Goal: Task Accomplishment & Management: Complete application form

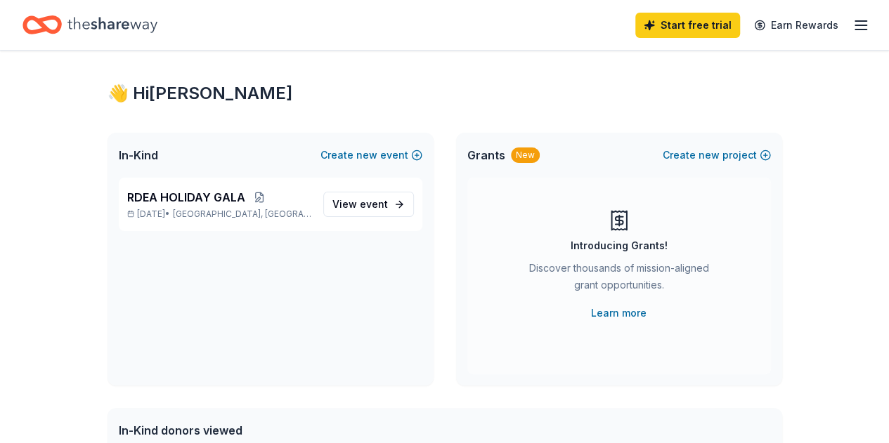
scroll to position [15, 0]
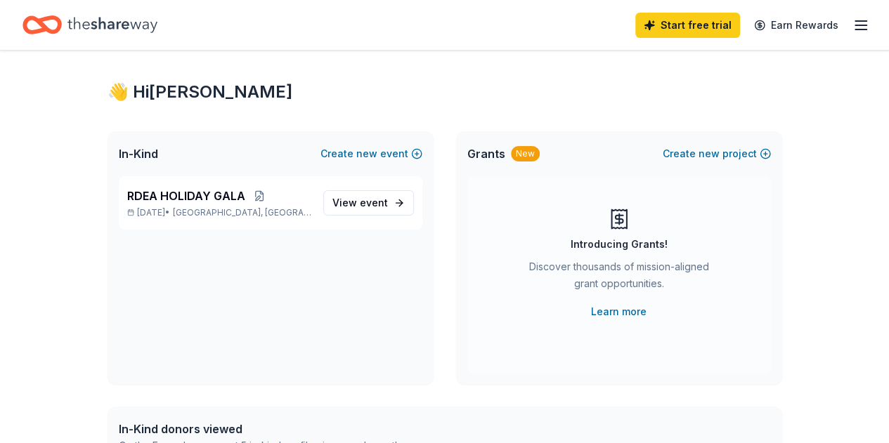
click at [231, 200] on span "RDEA HOLIDAY GALA" at bounding box center [186, 196] width 118 height 17
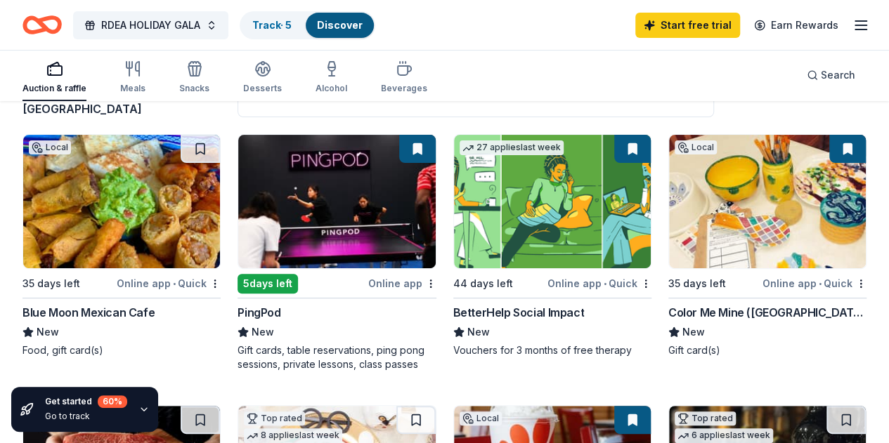
scroll to position [125, 0]
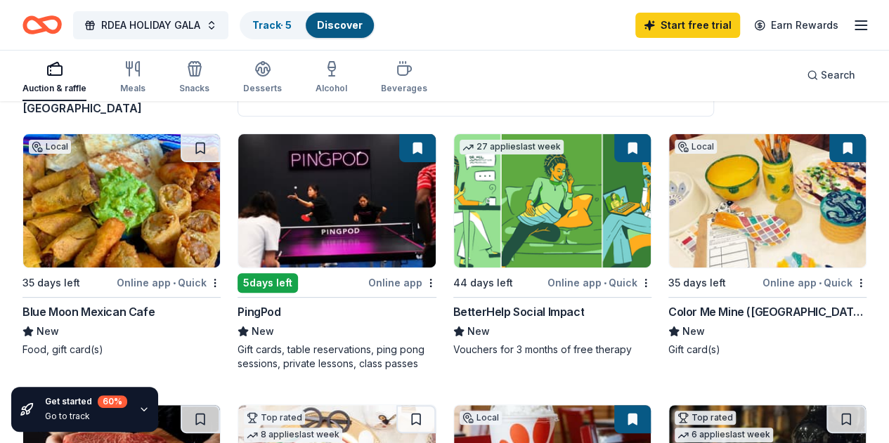
click at [669, 177] on img at bounding box center [767, 201] width 197 height 134
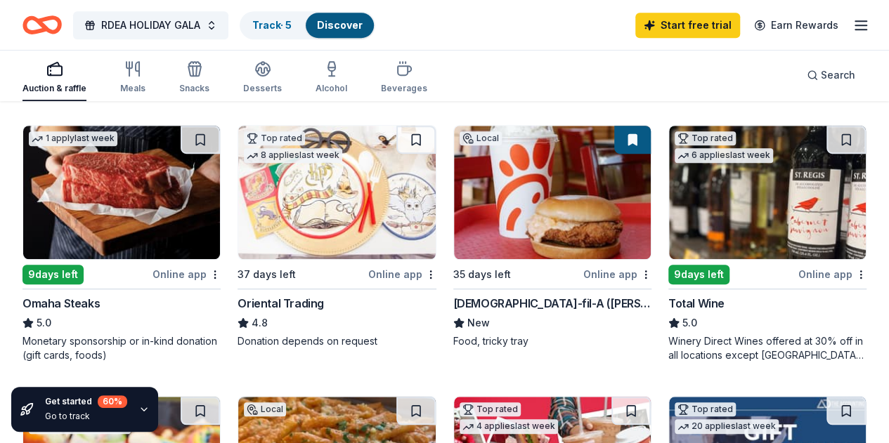
scroll to position [406, 0]
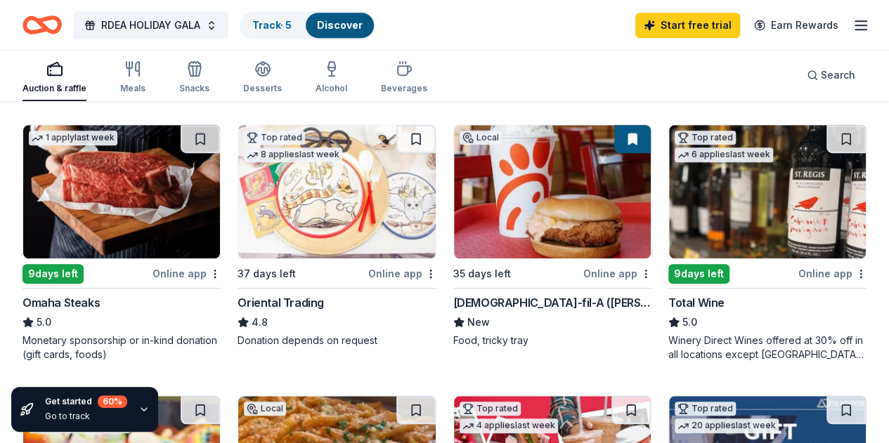
click at [669, 204] on img at bounding box center [767, 192] width 197 height 134
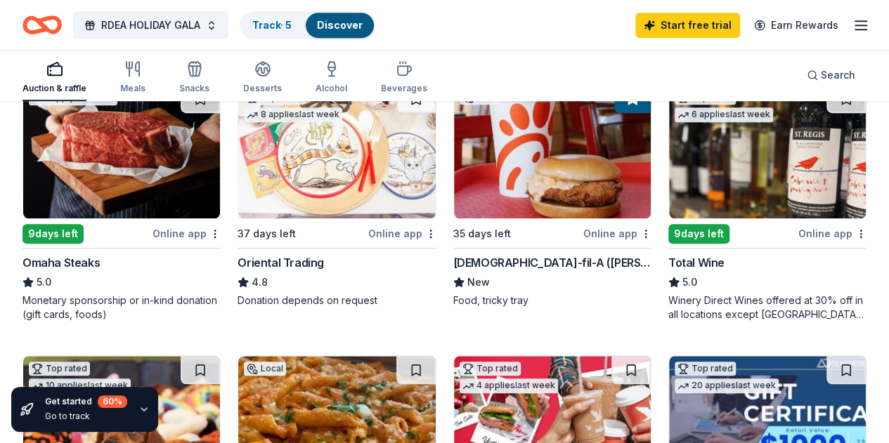
scroll to position [448, 0]
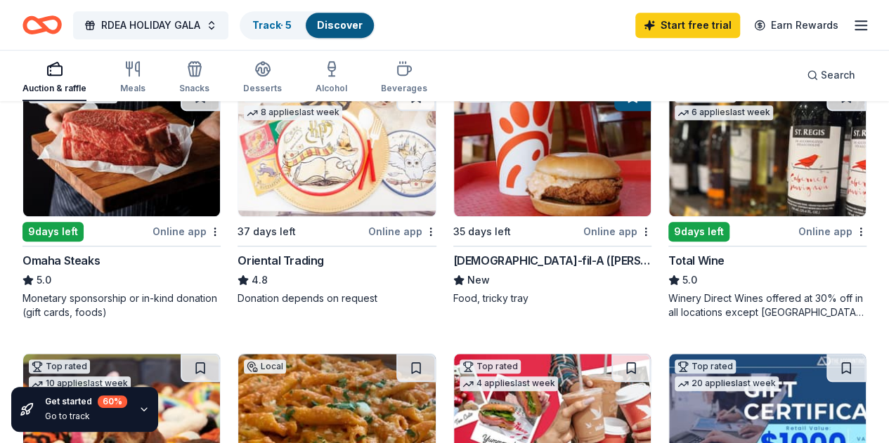
click at [220, 354] on img at bounding box center [121, 421] width 197 height 134
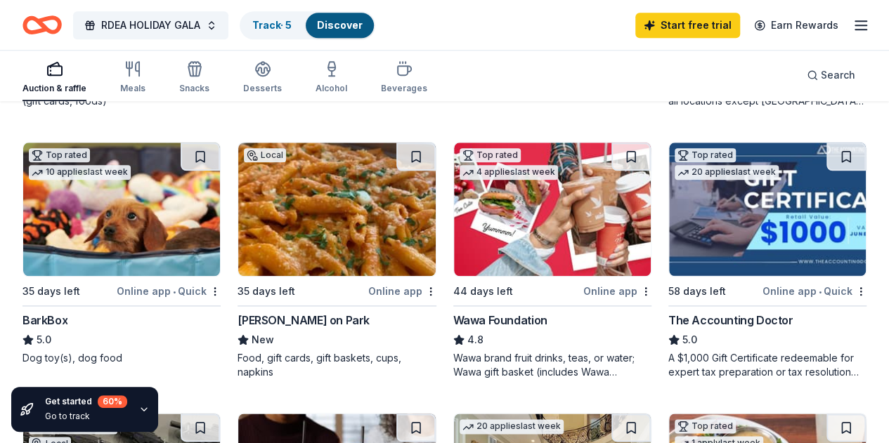
scroll to position [661, 0]
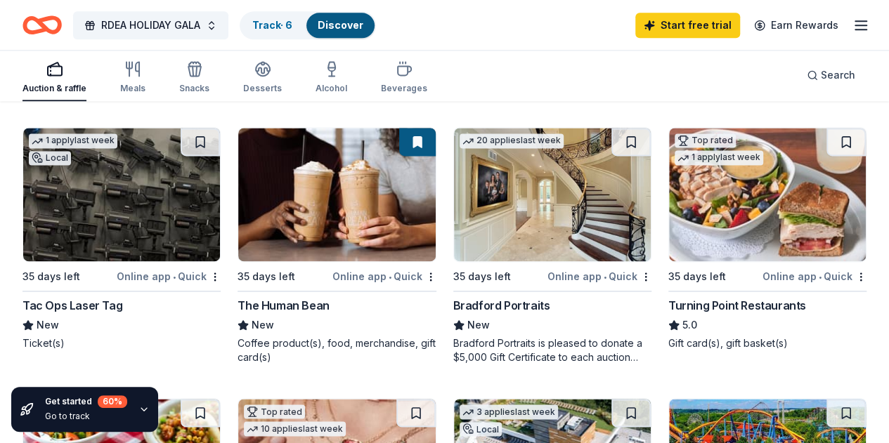
scroll to position [946, 0]
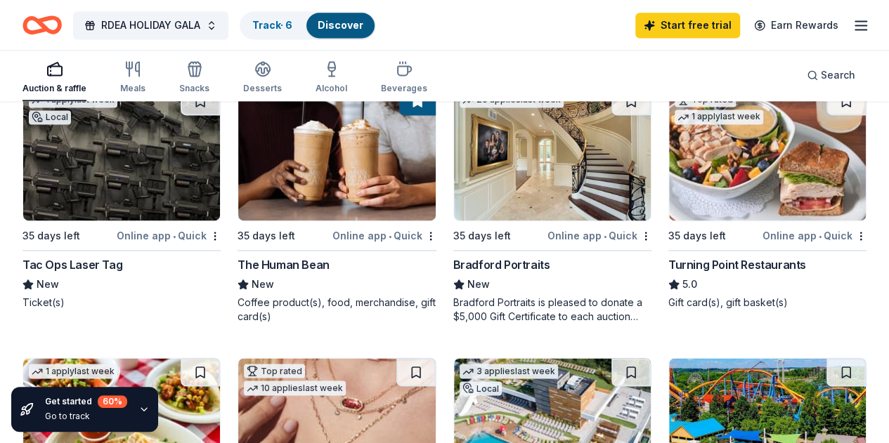
scroll to position [985, 0]
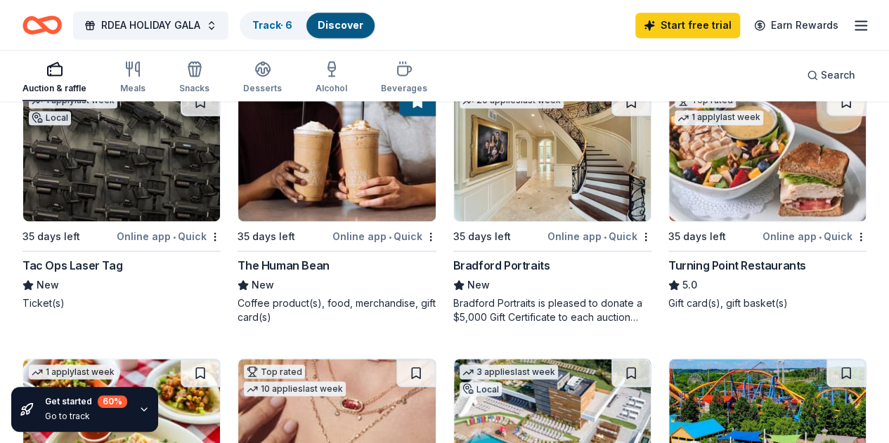
click at [633, 359] on img at bounding box center [552, 426] width 197 height 134
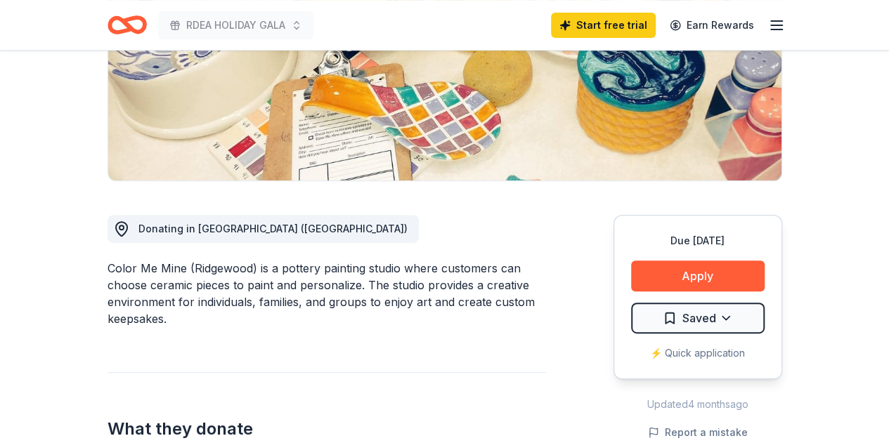
scroll to position [283, 0]
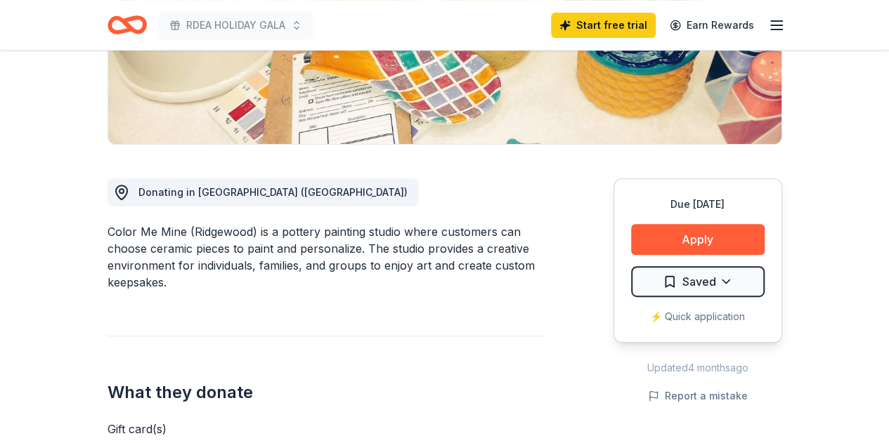
click at [701, 234] on button "Apply" at bounding box center [698, 239] width 134 height 31
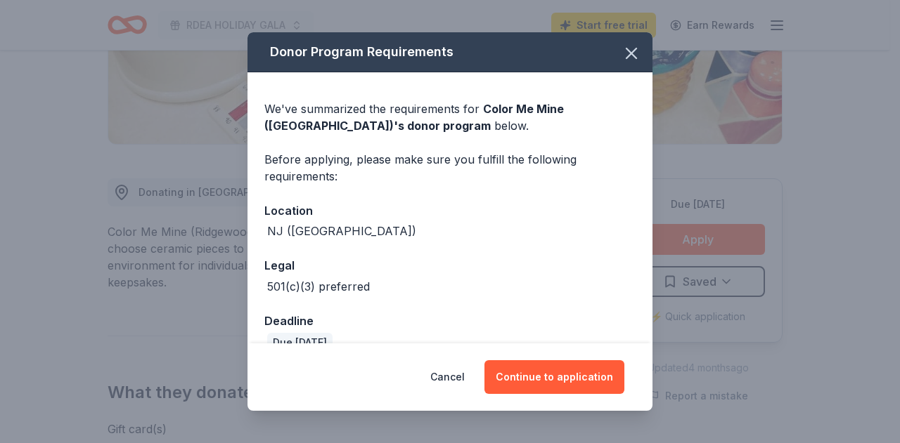
click at [621, 62] on icon "button" at bounding box center [631, 54] width 20 height 20
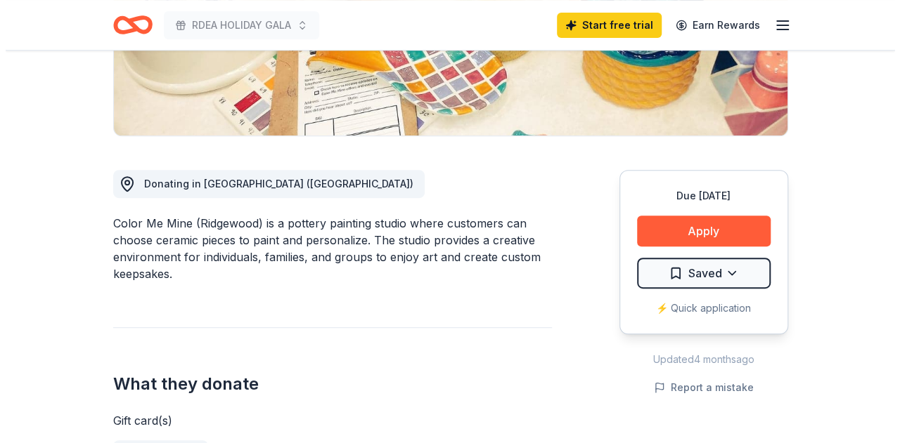
scroll to position [284, 0]
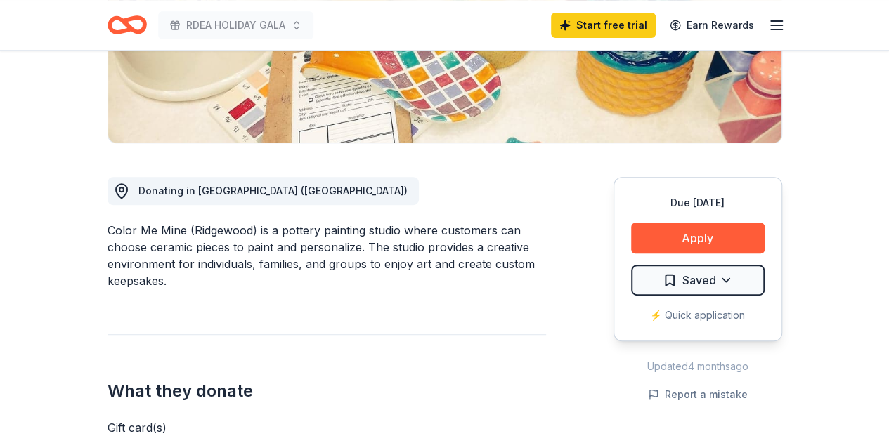
click at [699, 231] on button "Apply" at bounding box center [698, 238] width 134 height 31
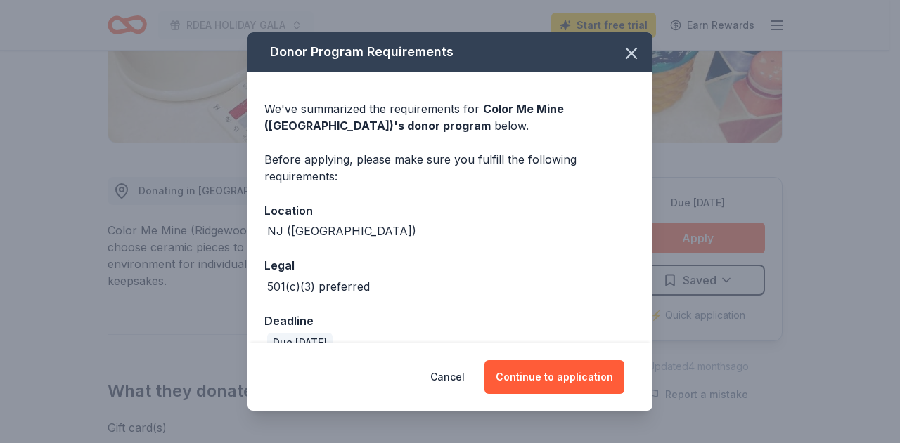
scroll to position [25, 0]
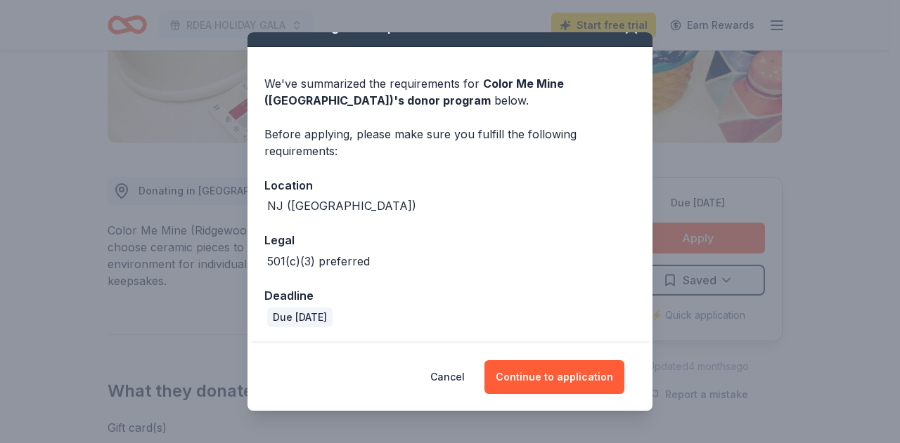
click at [540, 370] on button "Continue to application" at bounding box center [554, 378] width 140 height 34
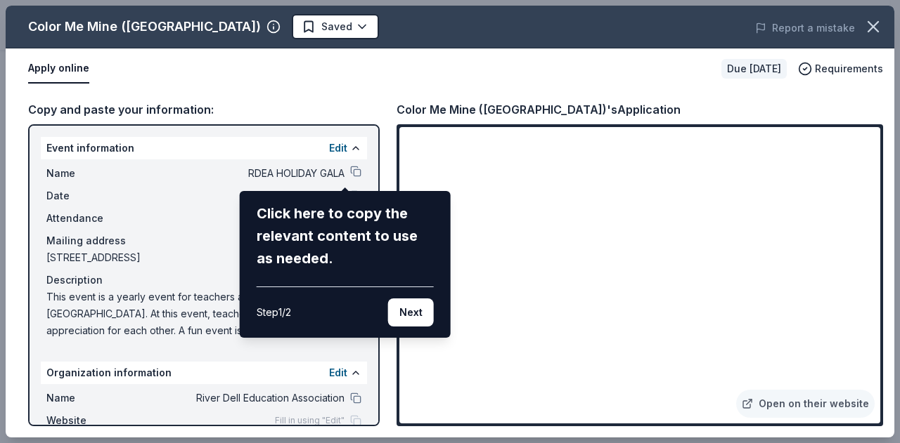
click at [415, 313] on button "Next" at bounding box center [411, 313] width 46 height 28
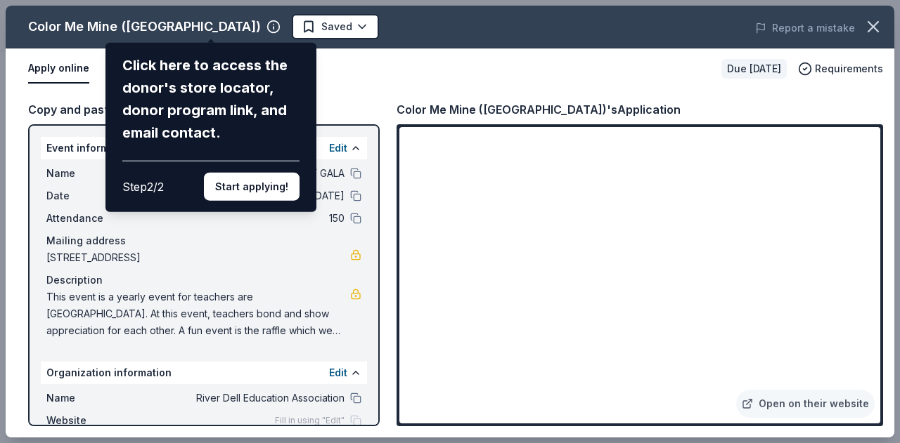
click at [238, 184] on button "Start applying!" at bounding box center [252, 187] width 96 height 28
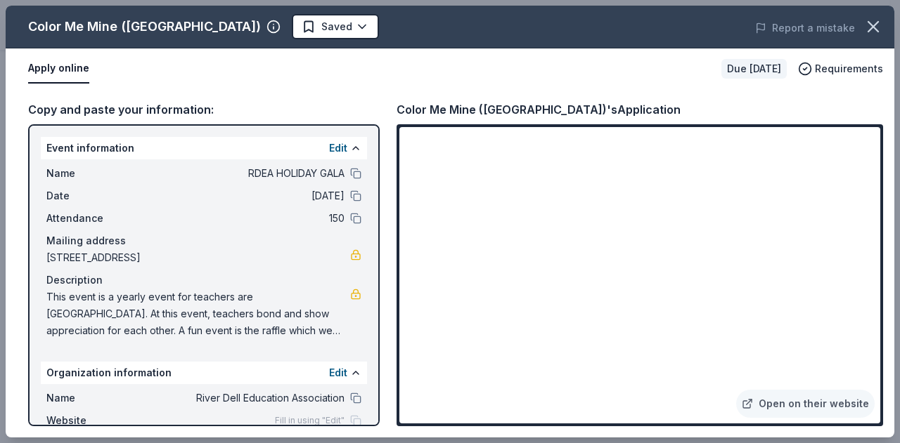
click at [832, 178] on div "Color Me Mine (Ridgewood) Saved Report a mistake Apply online Due in 35 days Re…" at bounding box center [450, 222] width 888 height 432
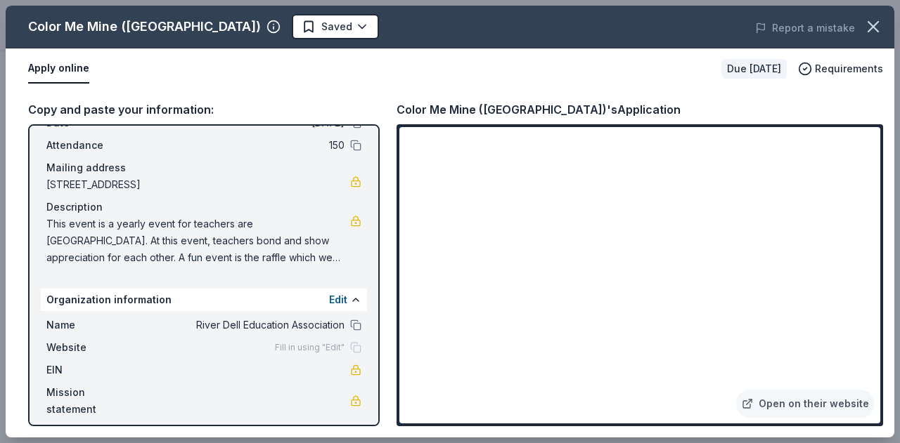
scroll to position [83, 0]
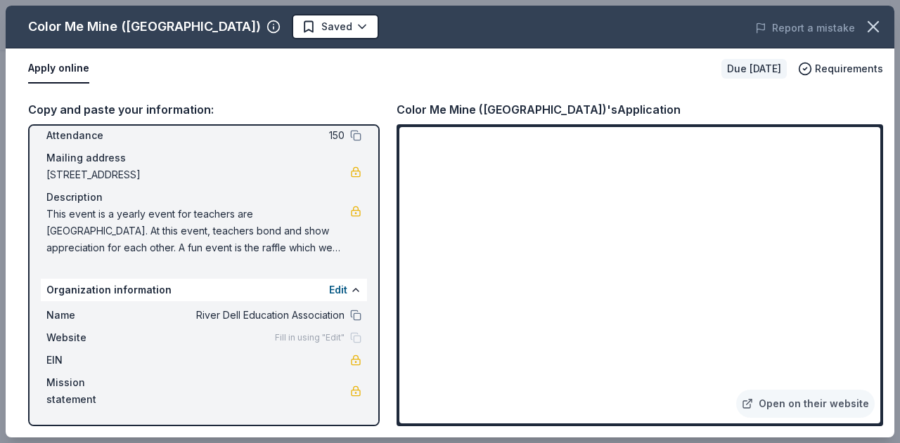
click at [215, 231] on span "This event is a yearly event for teachers are River Dell Regional School Distri…" at bounding box center [198, 231] width 304 height 51
click at [48, 212] on span "This event is a yearly event for teachers are River Dell Regional School Distri…" at bounding box center [198, 231] width 304 height 51
drag, startPoint x: 45, startPoint y: 212, endPoint x: 155, endPoint y: 240, distance: 113.4
click at [155, 240] on div "Name RDEA HOLIDAY GALA Date 12/17/25 Attendance 150 Mailing address 497 The Fen…" at bounding box center [204, 170] width 326 height 186
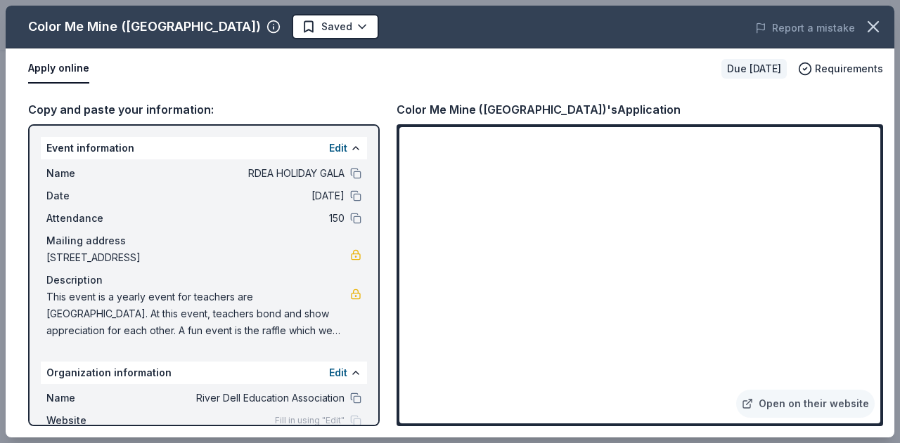
scroll to position [10, 0]
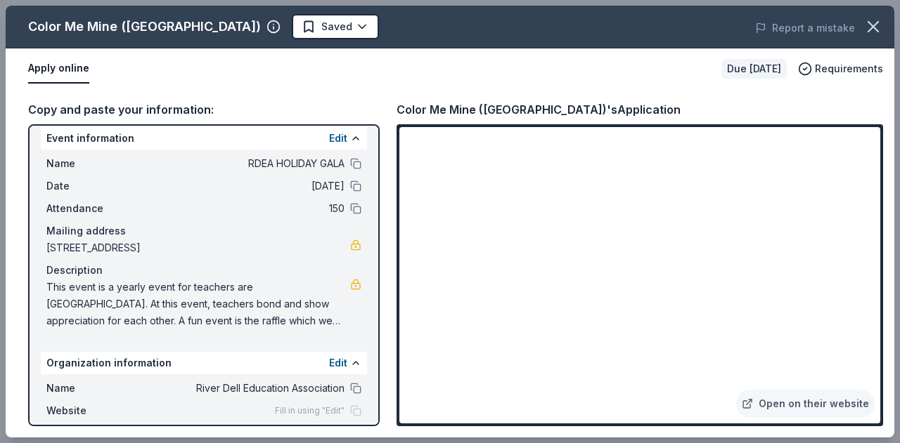
click at [337, 138] on div "Edit" at bounding box center [345, 138] width 32 height 17
click at [350, 138] on button at bounding box center [355, 138] width 11 height 11
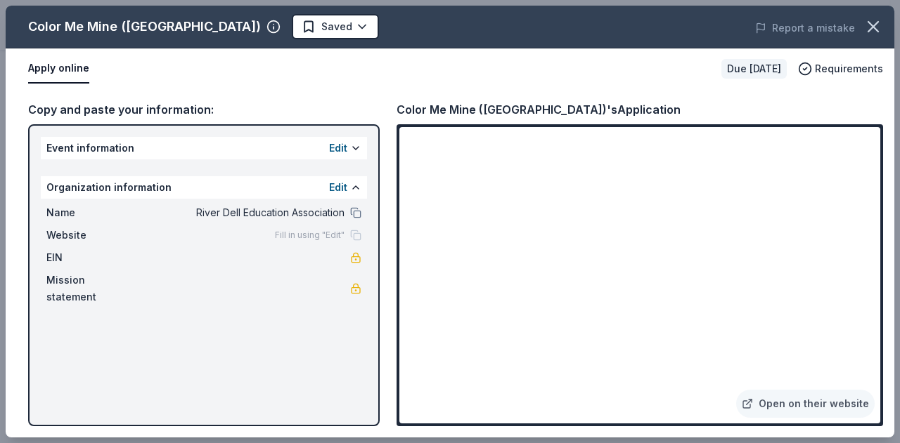
scroll to position [0, 0]
click at [355, 149] on button at bounding box center [355, 148] width 11 height 11
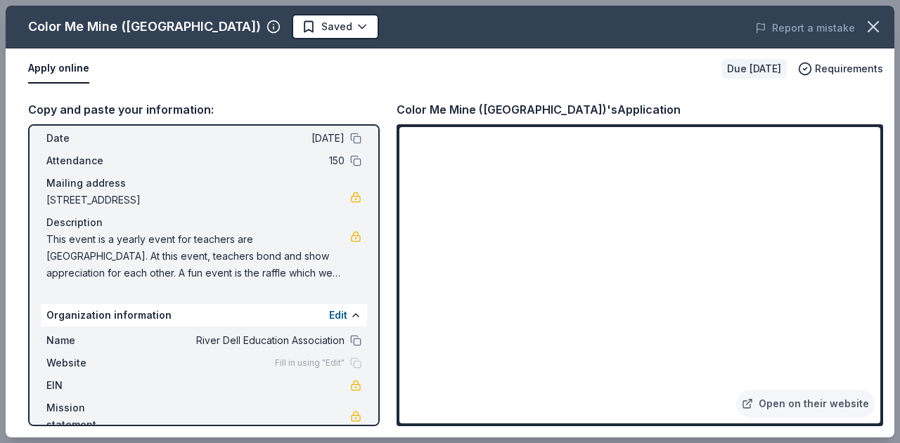
click at [301, 29] on body "RDEA HOLIDAY GALA Start free trial Earn Rewards Due in 35 days Share Color Me M…" at bounding box center [444, 221] width 889 height 443
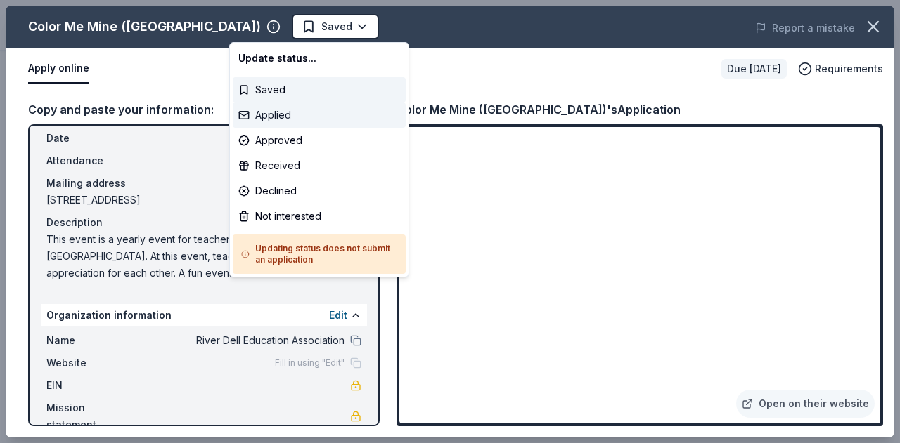
click at [283, 115] on div "Applied" at bounding box center [319, 115] width 173 height 25
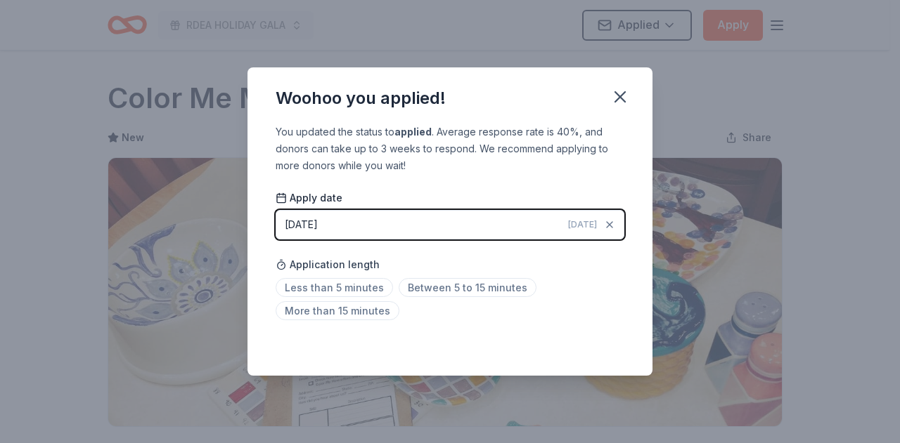
click at [357, 287] on span "Less than 5 minutes" at bounding box center [334, 287] width 117 height 19
click at [621, 103] on icon "button" at bounding box center [620, 97] width 20 height 20
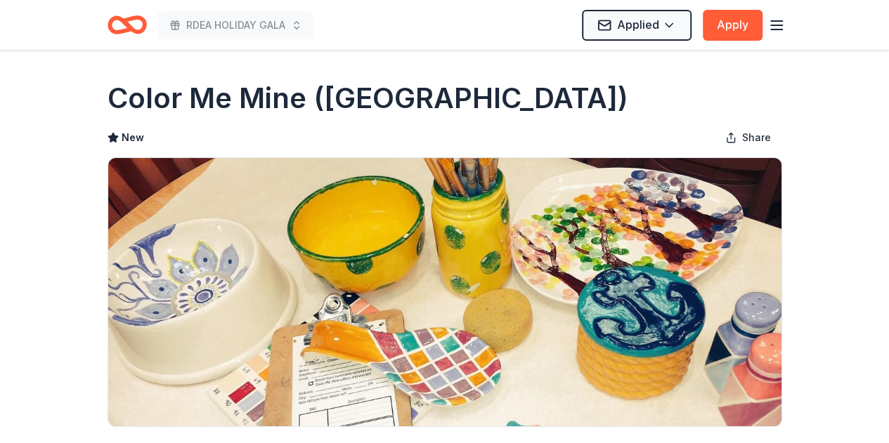
click at [779, 27] on icon "button" at bounding box center [776, 25] width 17 height 17
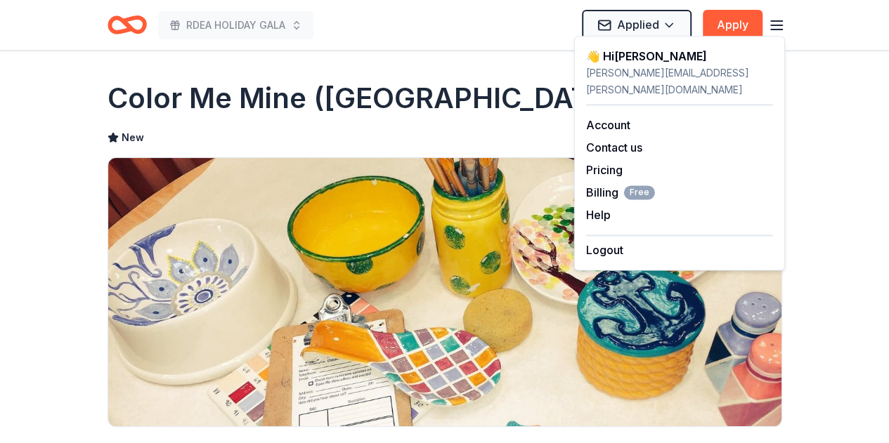
click at [496, 41] on div "RDEA HOLIDAY GALA Applied Apply" at bounding box center [445, 24] width 675 height 33
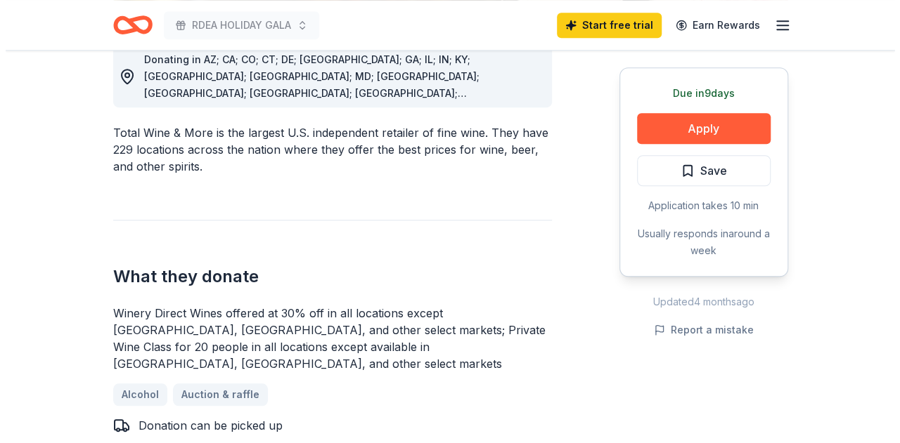
scroll to position [417, 0]
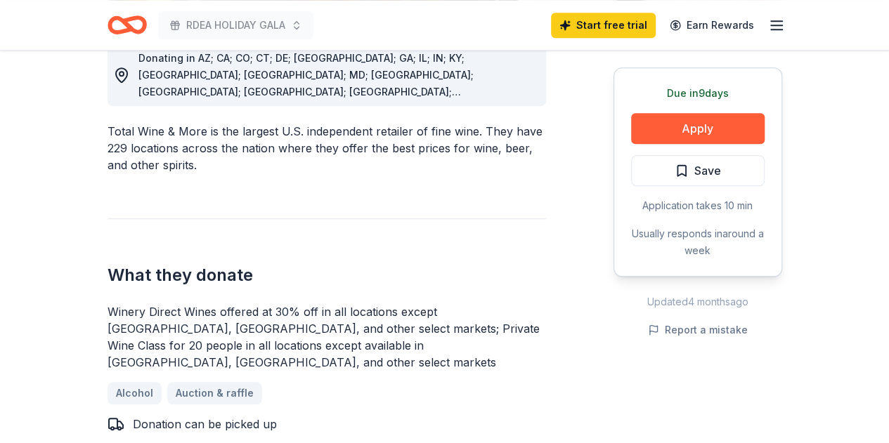
click at [705, 130] on button "Apply" at bounding box center [698, 128] width 134 height 31
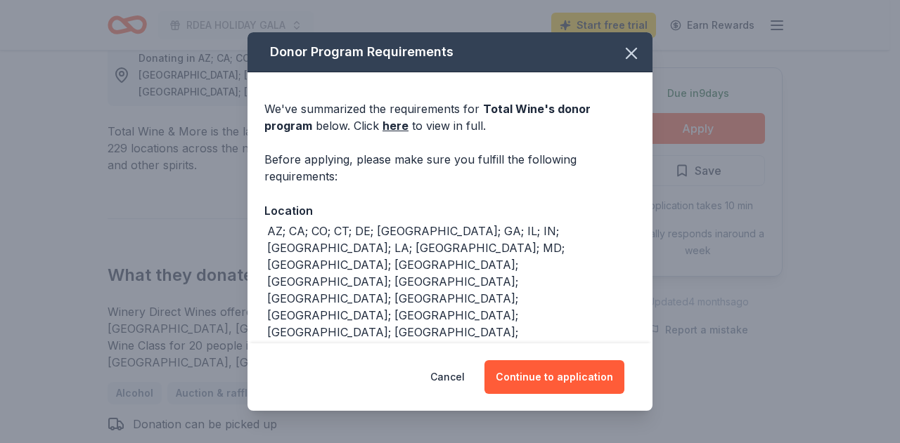
click at [559, 376] on button "Continue to application" at bounding box center [554, 378] width 140 height 34
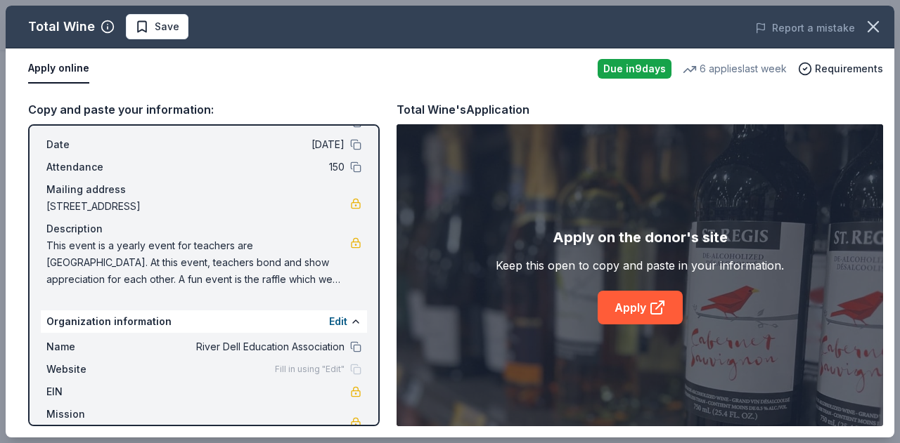
scroll to position [56, 0]
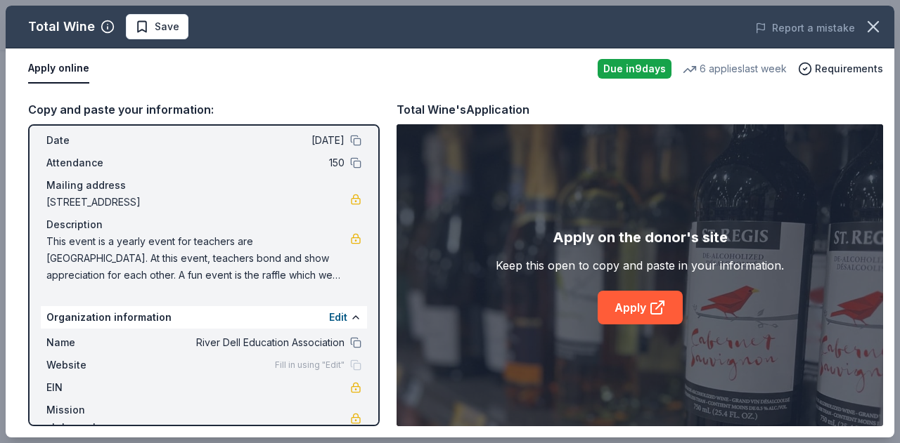
click at [648, 304] on link "Apply" at bounding box center [639, 308] width 85 height 34
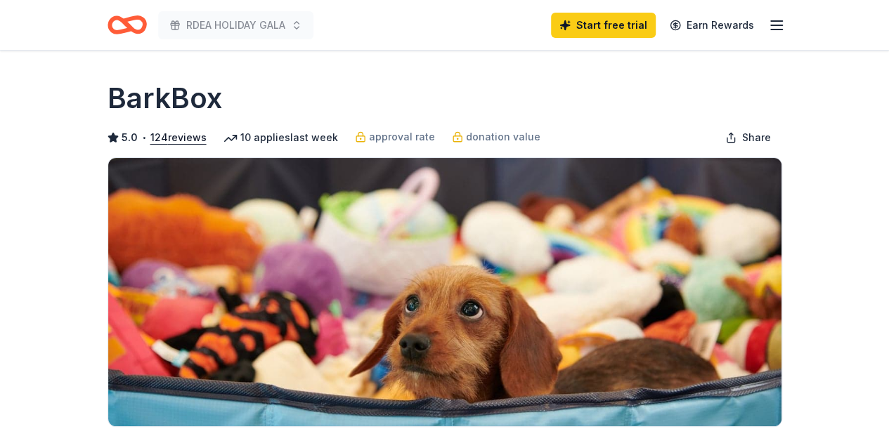
click at [779, 23] on icon "button" at bounding box center [776, 25] width 17 height 17
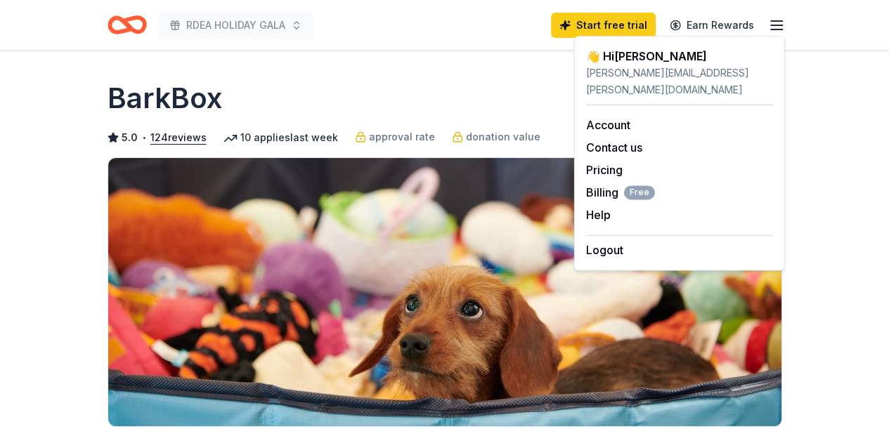
click at [524, 101] on div "BarkBox" at bounding box center [445, 98] width 675 height 39
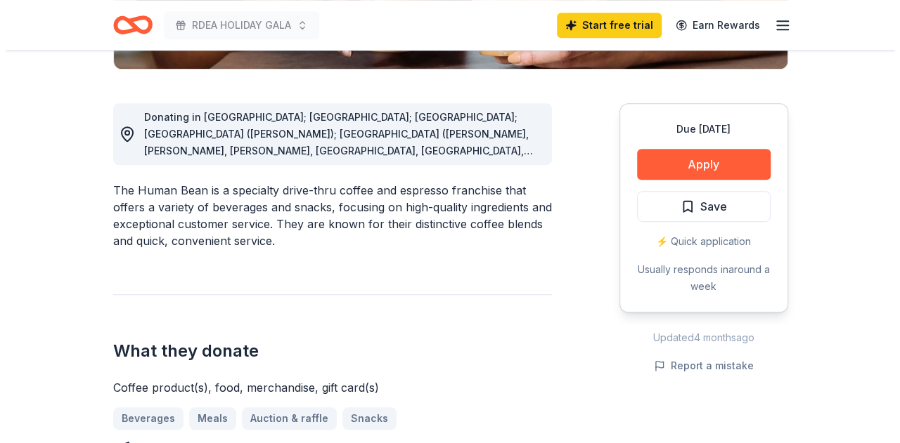
scroll to position [358, 0]
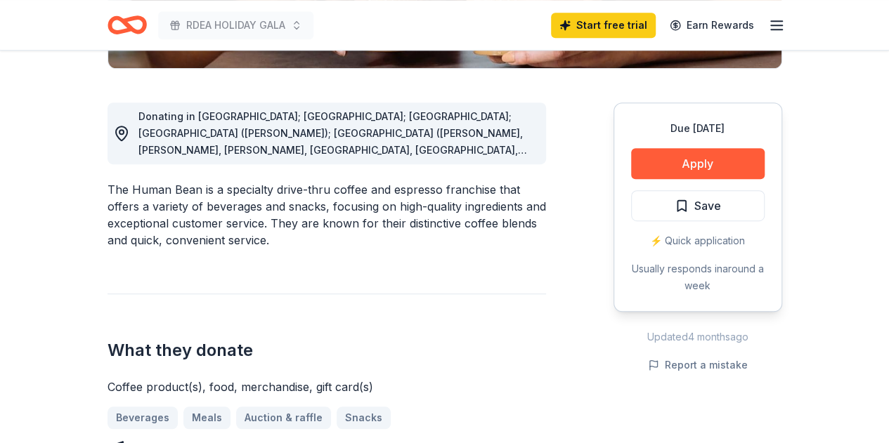
click at [701, 156] on button "Apply" at bounding box center [698, 163] width 134 height 31
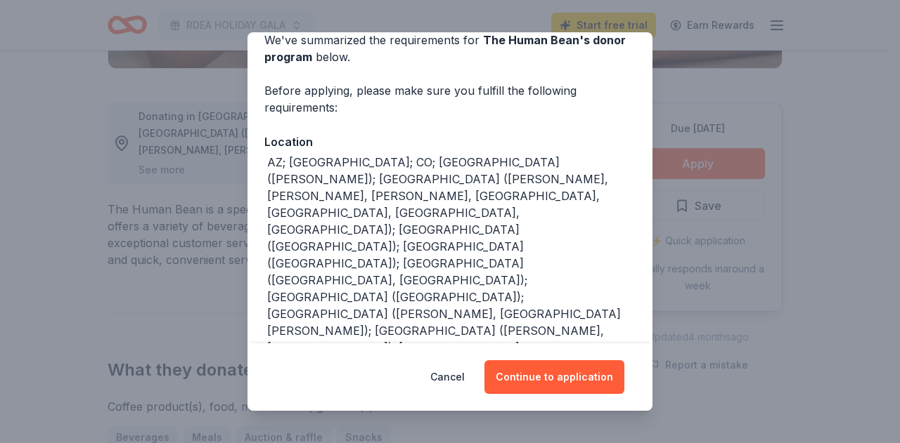
scroll to position [72, 0]
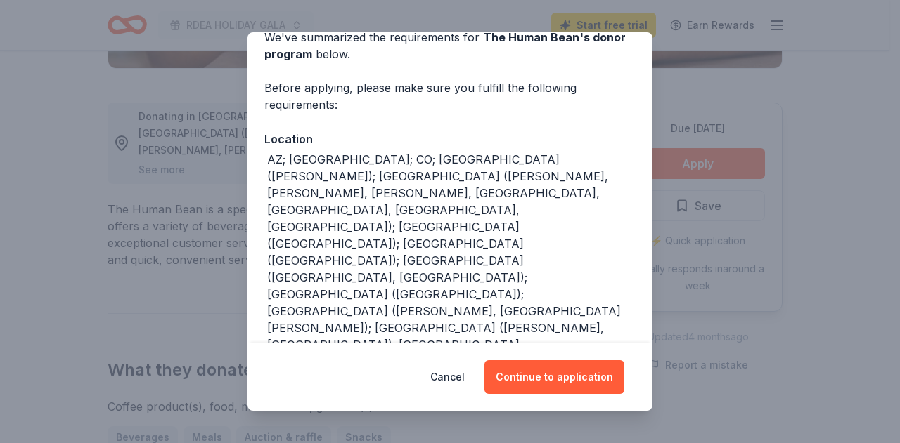
click at [561, 377] on button "Continue to application" at bounding box center [554, 378] width 140 height 34
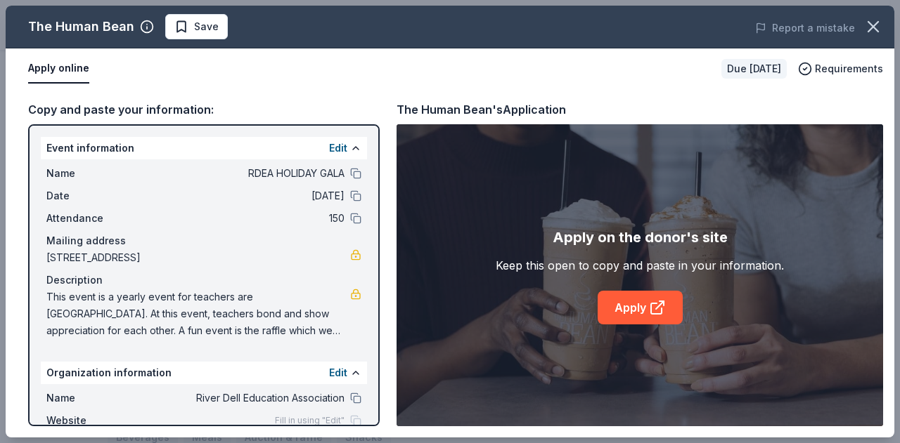
click at [647, 307] on link "Apply" at bounding box center [639, 308] width 85 height 34
click at [208, 22] on span "Save" at bounding box center [206, 26] width 25 height 17
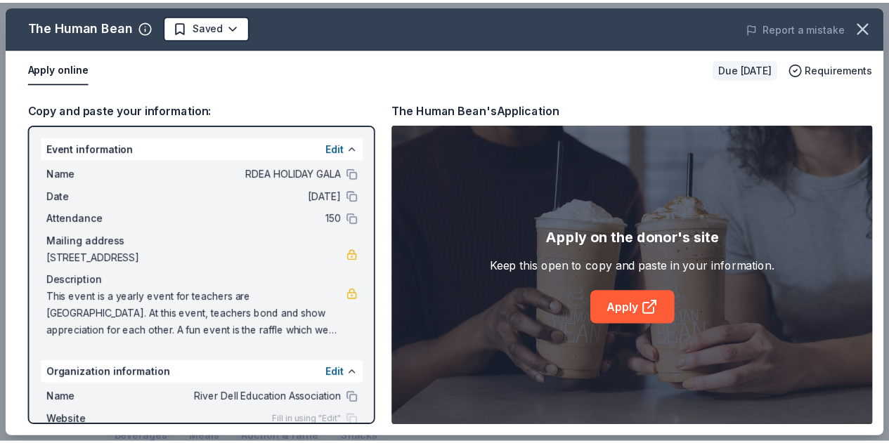
scroll to position [0, 0]
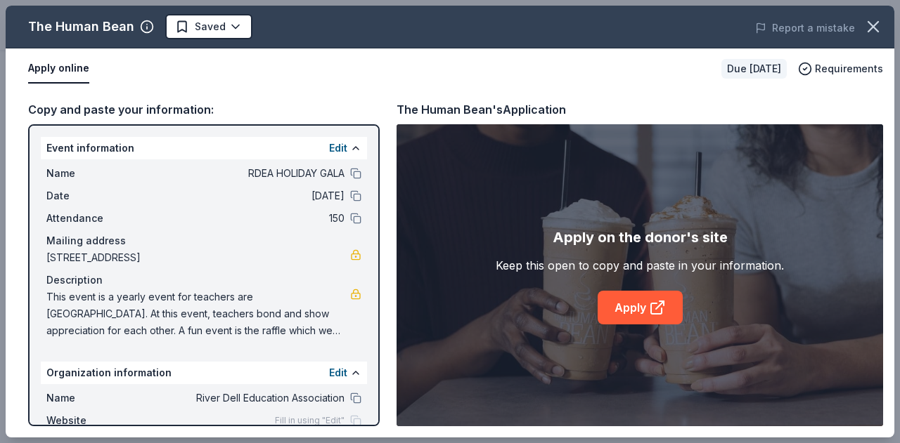
click at [238, 25] on body "RDEA HOLIDAY GALA Start free trial Earn Rewards Due in 35 days Share The Human …" at bounding box center [444, 221] width 889 height 443
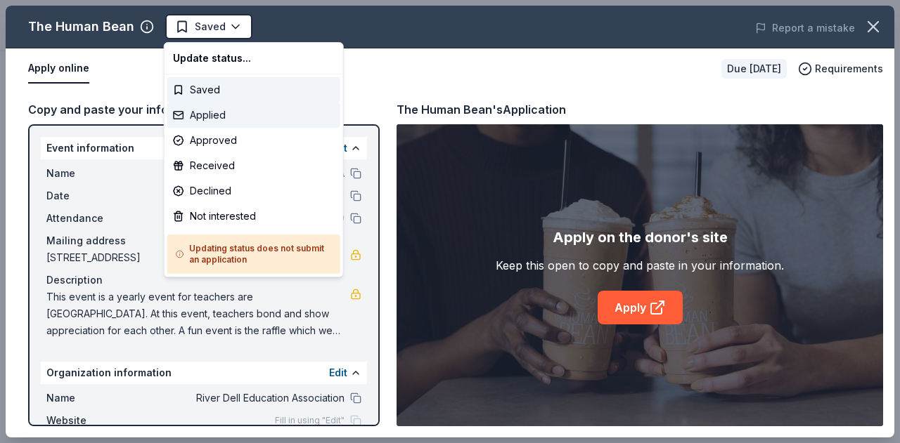
click at [225, 115] on div "Applied" at bounding box center [253, 115] width 173 height 25
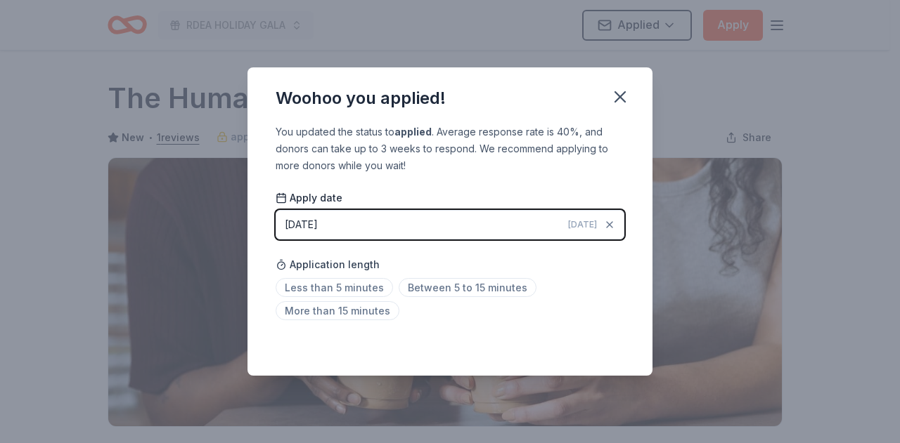
click at [363, 292] on span "Less than 5 minutes" at bounding box center [334, 287] width 117 height 19
click at [623, 93] on icon "button" at bounding box center [620, 97] width 10 height 10
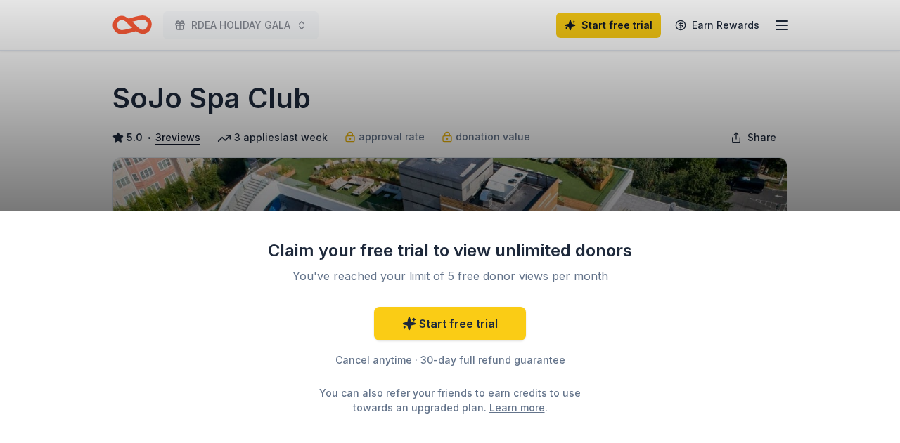
click at [458, 324] on link "Start free trial" at bounding box center [450, 324] width 152 height 34
click at [465, 331] on link "Start free trial" at bounding box center [450, 324] width 152 height 34
click at [482, 325] on link "Start free trial" at bounding box center [450, 324] width 152 height 34
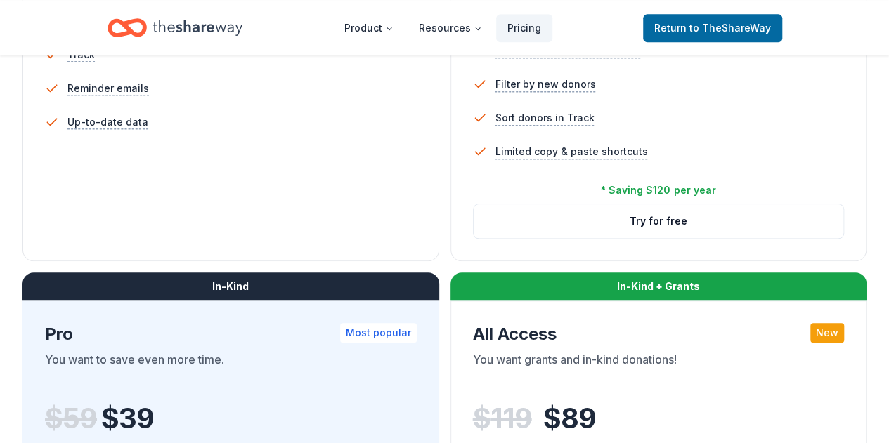
scroll to position [549, 0]
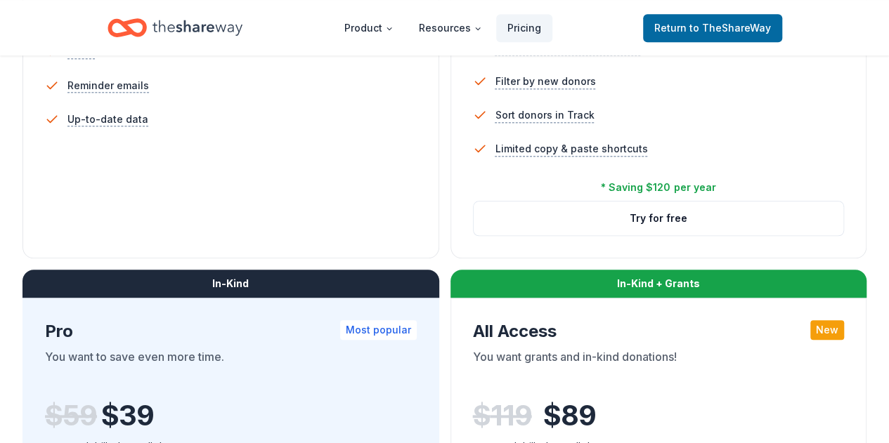
click at [474, 235] on button "Try for free" at bounding box center [659, 219] width 370 height 34
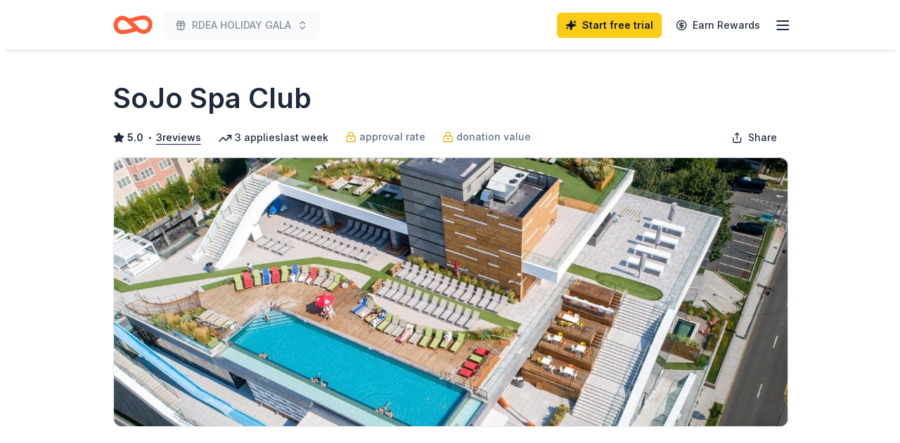
scroll to position [27, 0]
